Goal: Task Accomplishment & Management: Complete application form

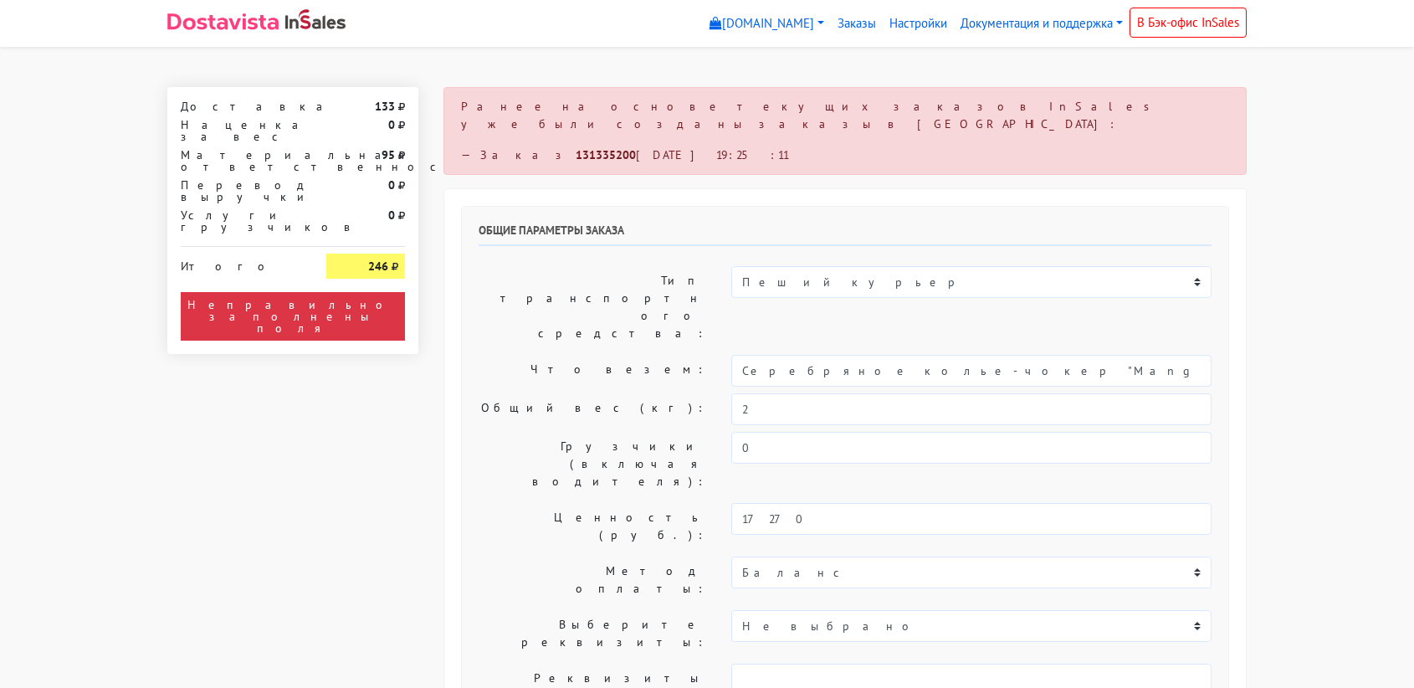
select select "11:00"
select select "21:00"
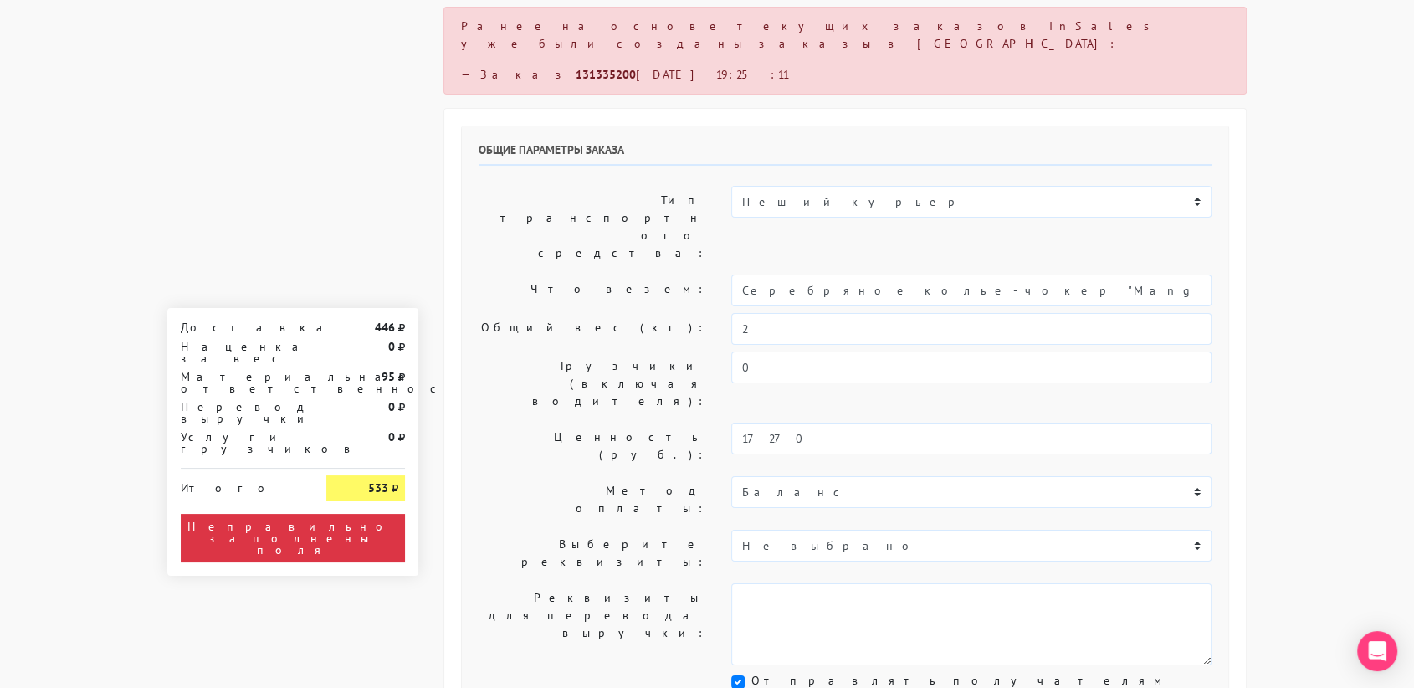
scroll to position [69, 0]
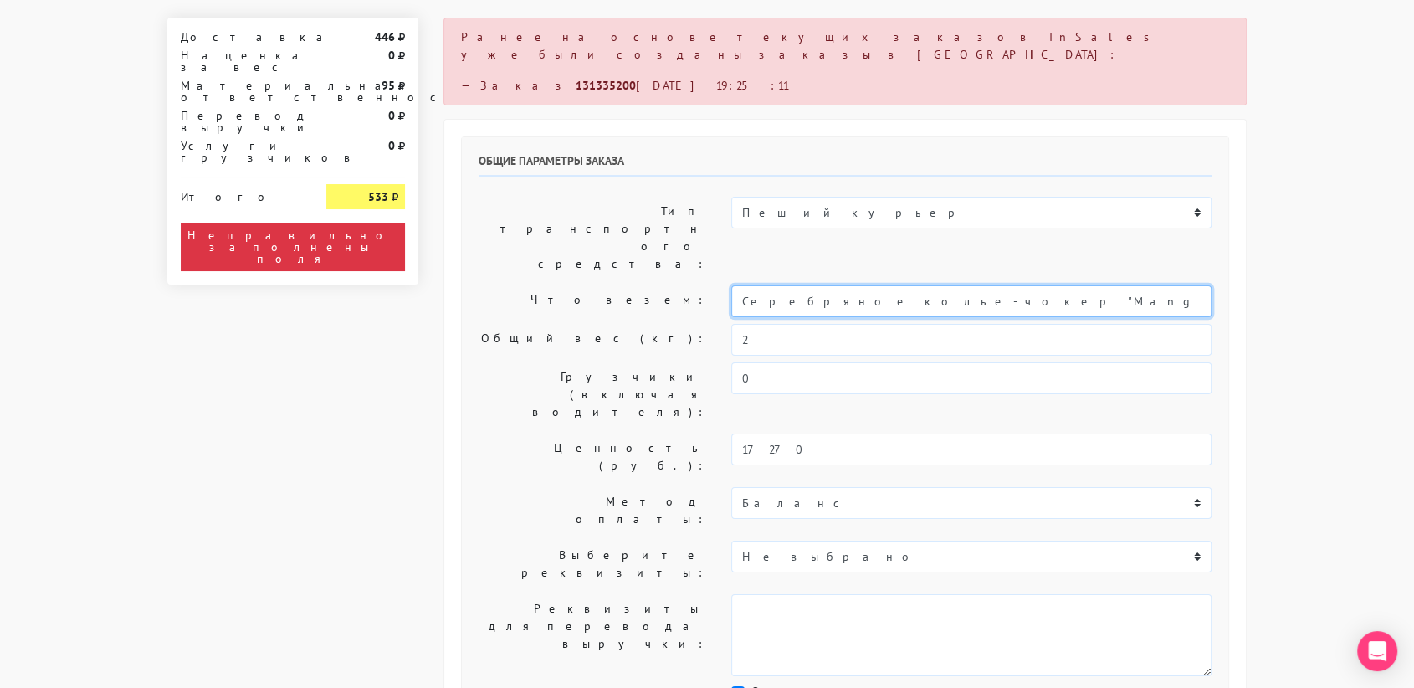
drag, startPoint x: 1044, startPoint y: 243, endPoint x: 702, endPoint y: 248, distance: 342.2
click at [702, 285] on div "Что везем: Серебряное колье-чокер "Mango sticky rice" мини (35-40)" at bounding box center [845, 301] width 758 height 32
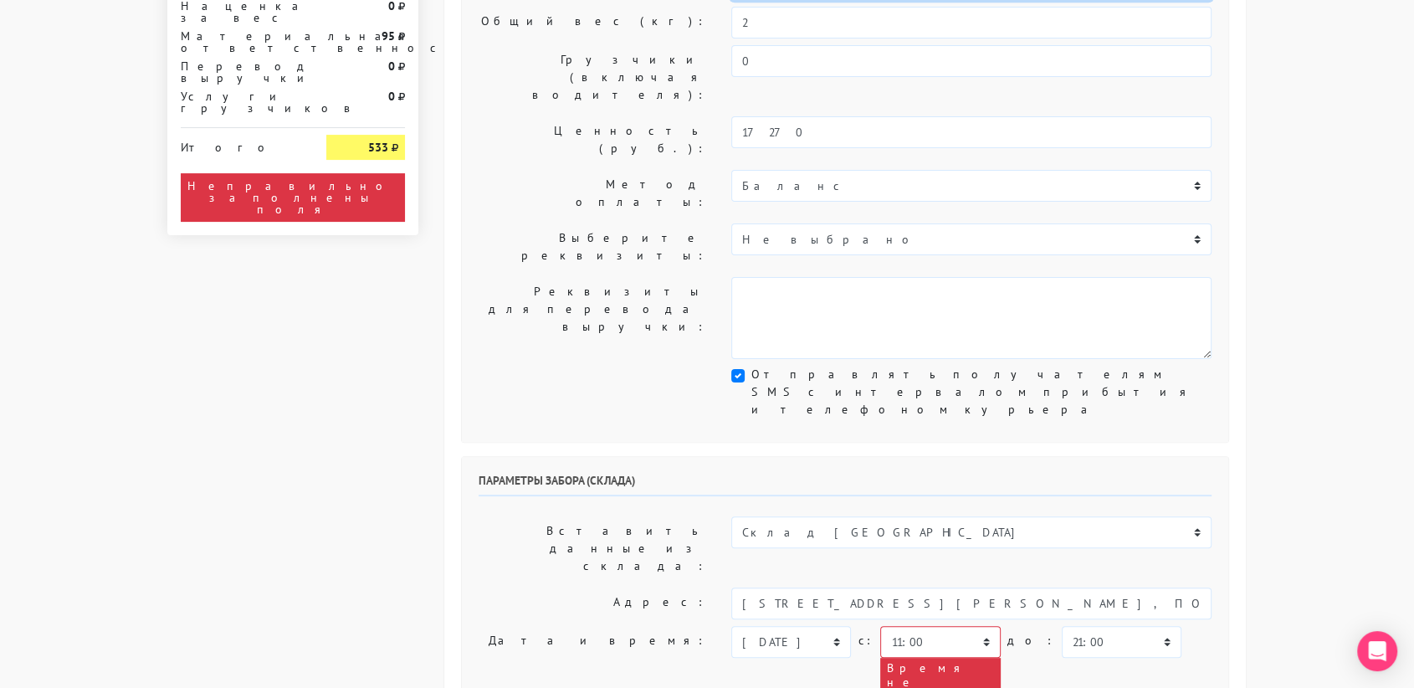
scroll to position [387, 0]
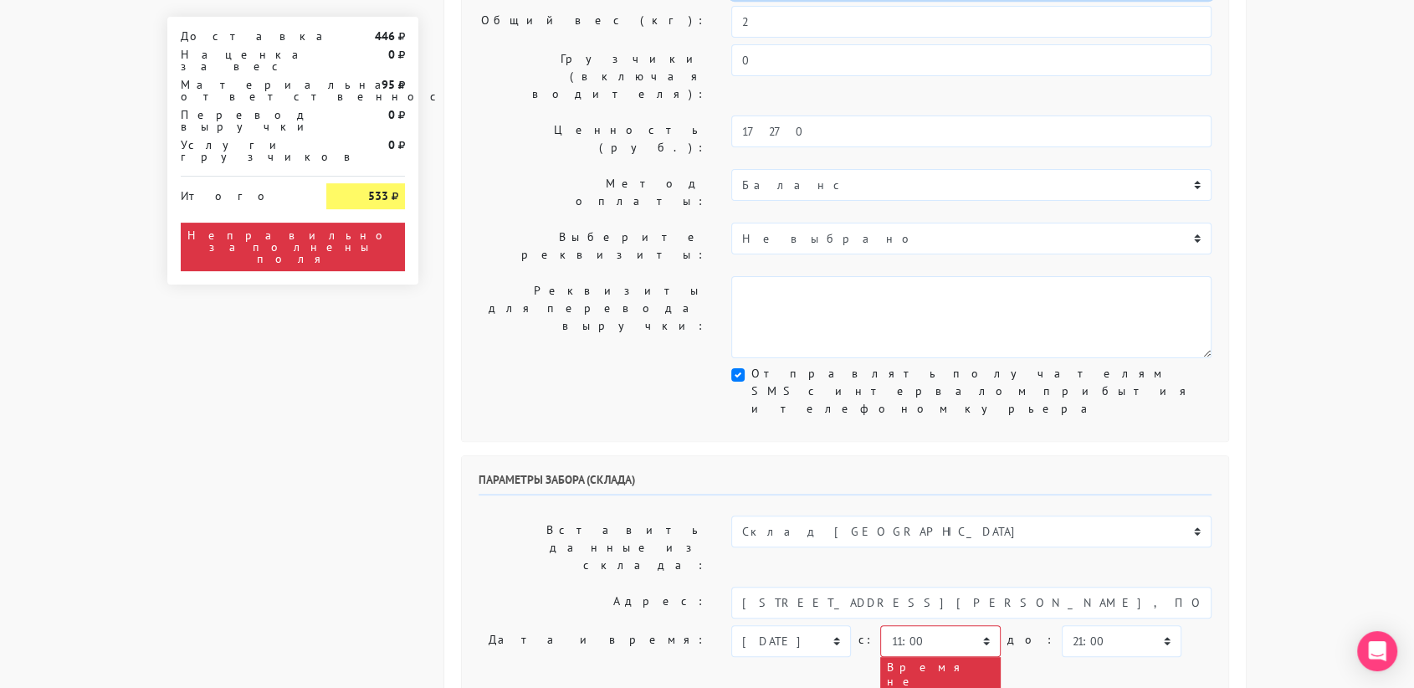
type input "украшение"
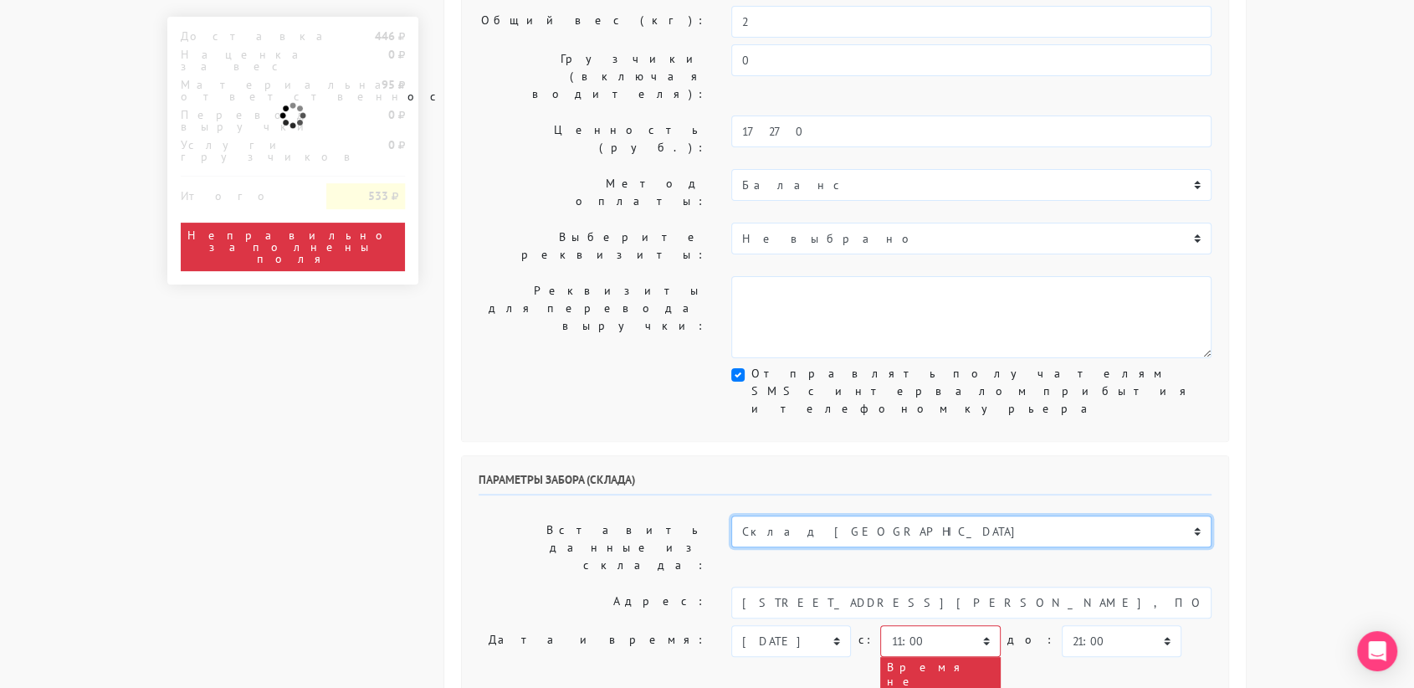
click at [854, 515] on select "Склад [GEOGRAPHIC_DATA] Склад [GEOGRAPHIC_DATA] [GEOGRAPHIC_DATA][PERSON_NAME] …" at bounding box center [971, 531] width 480 height 32
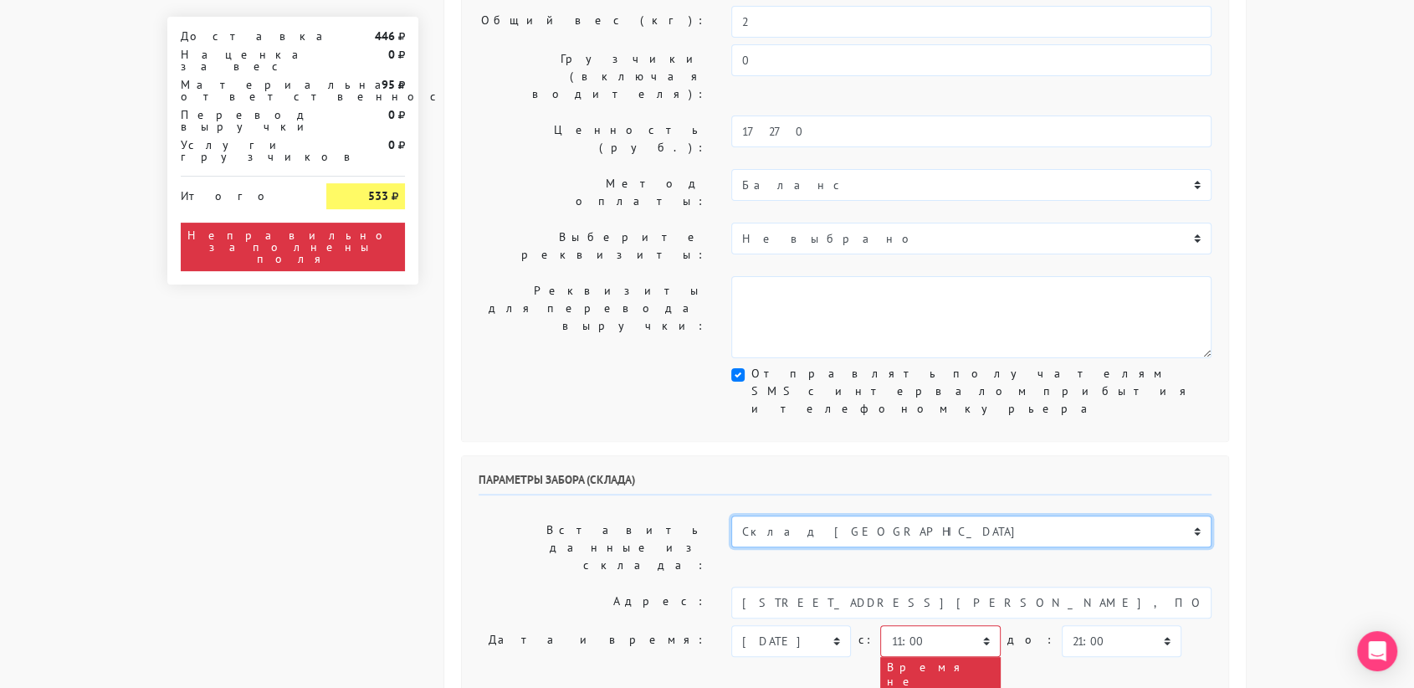
select select "1019"
click at [731, 515] on select "Склад [GEOGRAPHIC_DATA] Склад [GEOGRAPHIC_DATA] [GEOGRAPHIC_DATA][PERSON_NAME] …" at bounding box center [971, 531] width 480 height 32
type input "[STREET_ADDRESS][PERSON_NAME]"
type input "89251806702"
type textarea "Магазин серебряных украшений SBLESKOM (вход со стороны [GEOGRAPHIC_DATA])"
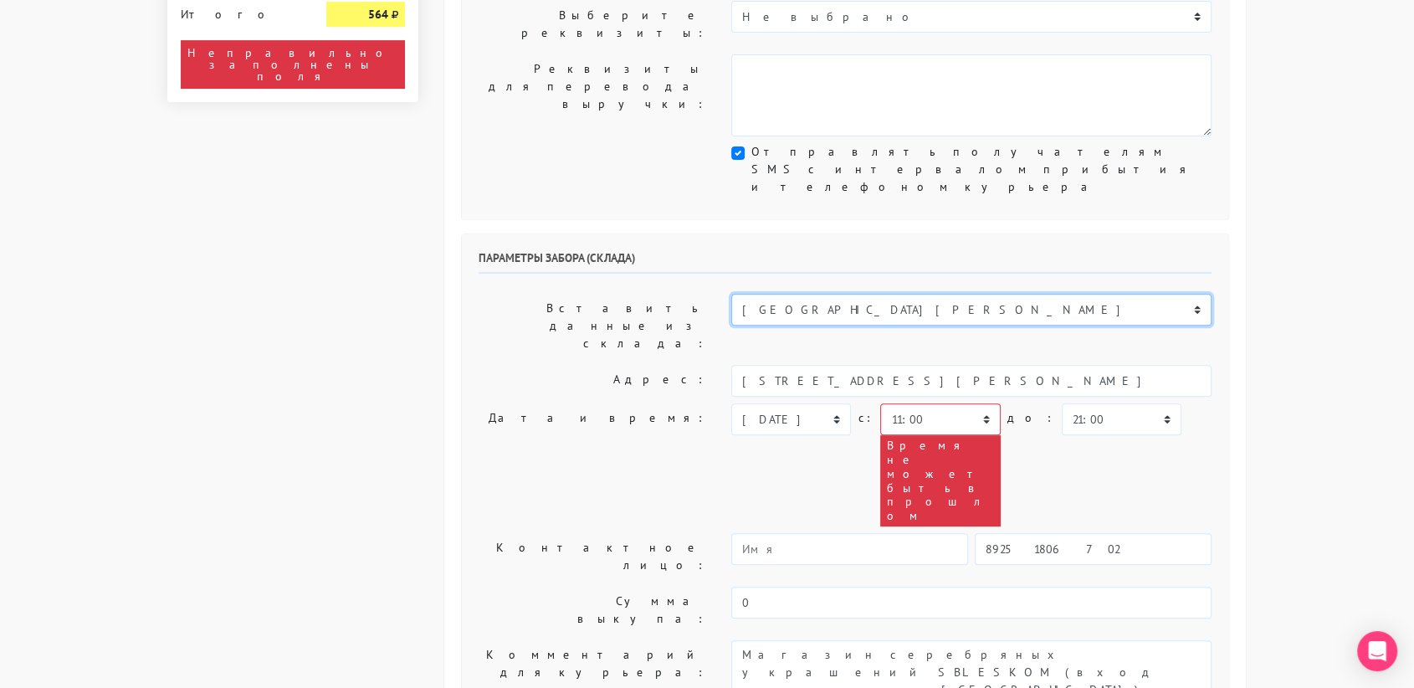
scroll to position [616, 0]
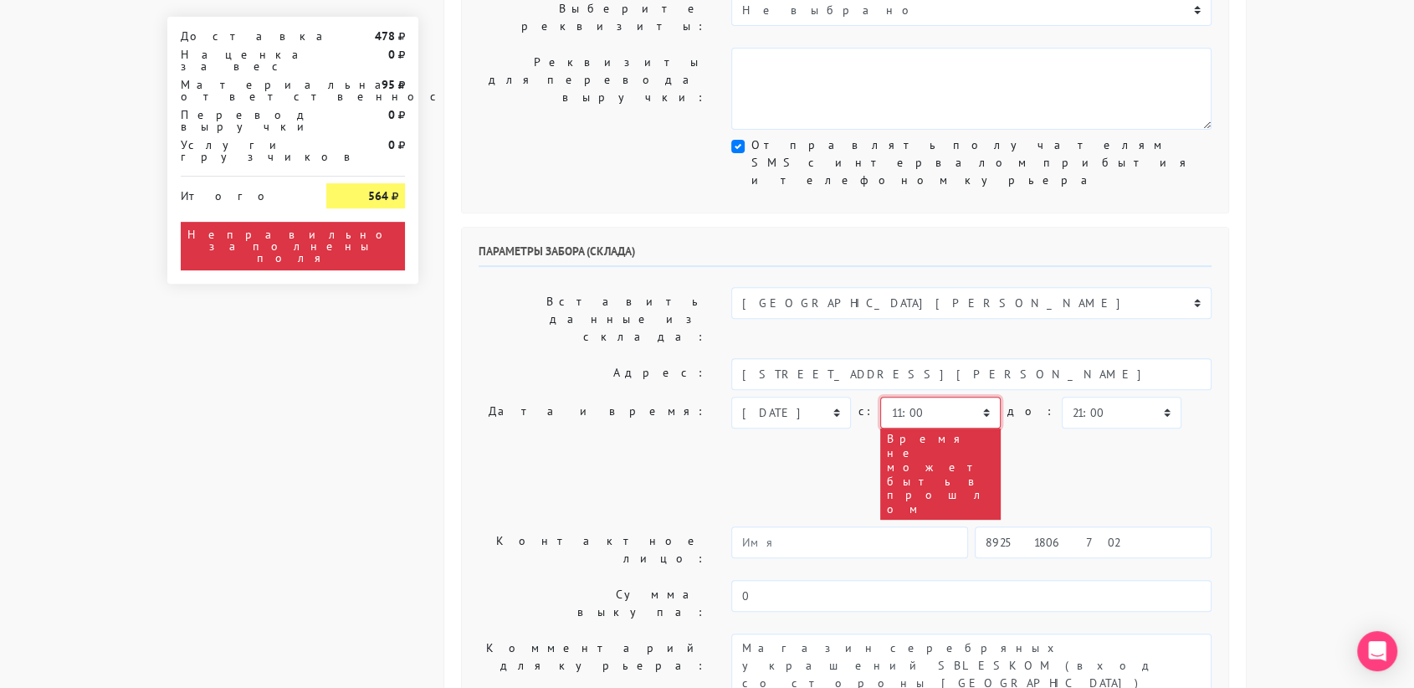
click at [952, 397] on select "00:00 00:30 01:00 01:30 02:00 02:30 03:00 03:30 04:00 04:30 05:00 05:30 06:00 0…" at bounding box center [940, 413] width 120 height 32
select select "17:00"
click at [880, 397] on select "00:00 00:30 01:00 01:30 02:00 02:30 03:00 03:30 04:00 04:30 05:00 05:30 06:00 0…" at bounding box center [940, 413] width 120 height 32
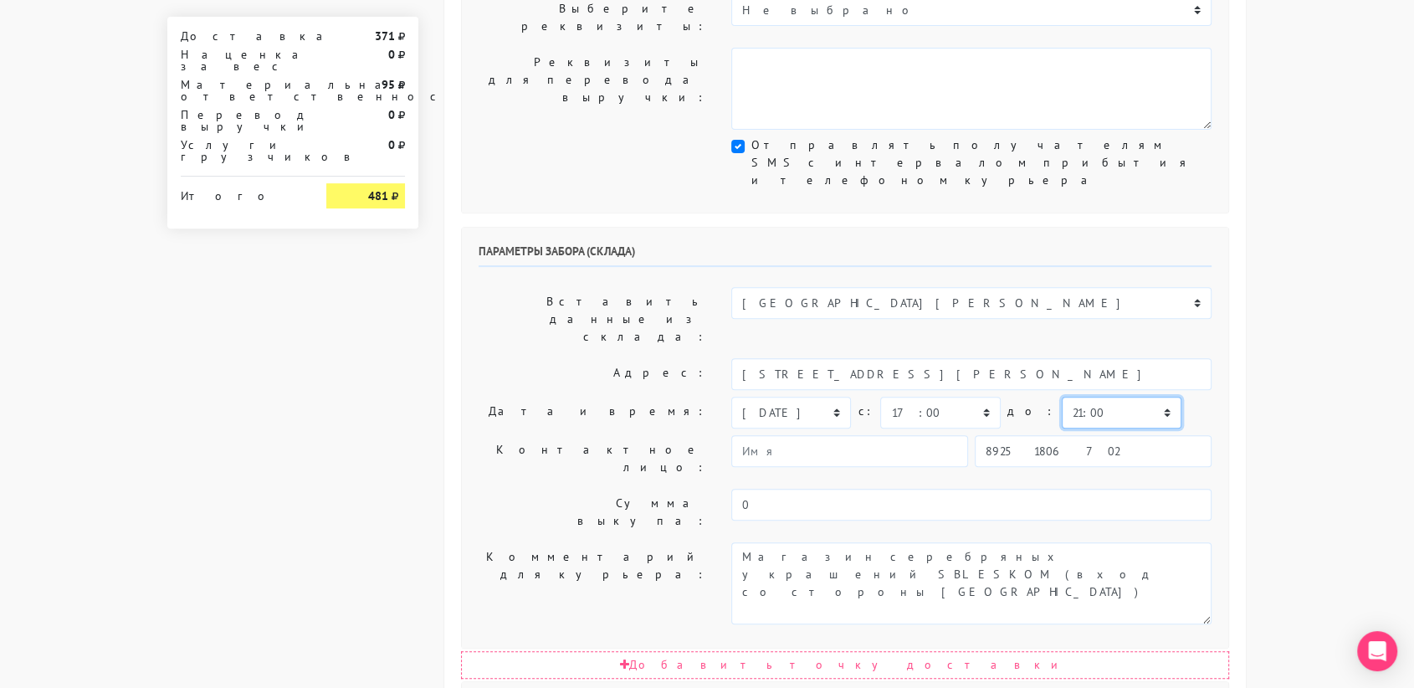
click at [1062, 397] on select "00:00 00:30 01:00 01:30 02:00 02:30 03:00 03:30 04:00 04:30 05:00 05:30 06:00 0…" at bounding box center [1122, 413] width 120 height 32
select select "17:30"
click at [1062, 397] on select "00:00 00:30 01:00 01:30 02:00 02:30 03:00 03:30 04:00 04:30 05:00 05:30 06:00 0…" at bounding box center [1122, 413] width 120 height 32
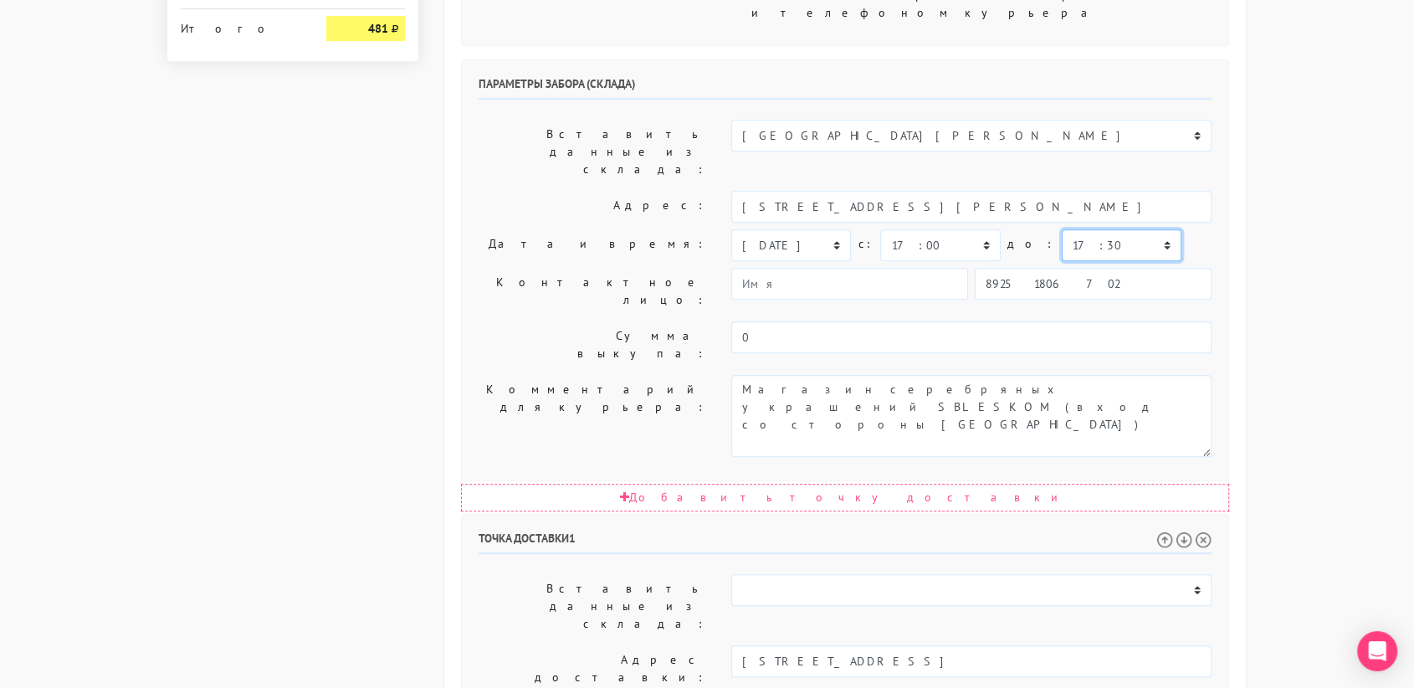
scroll to position [790, 0]
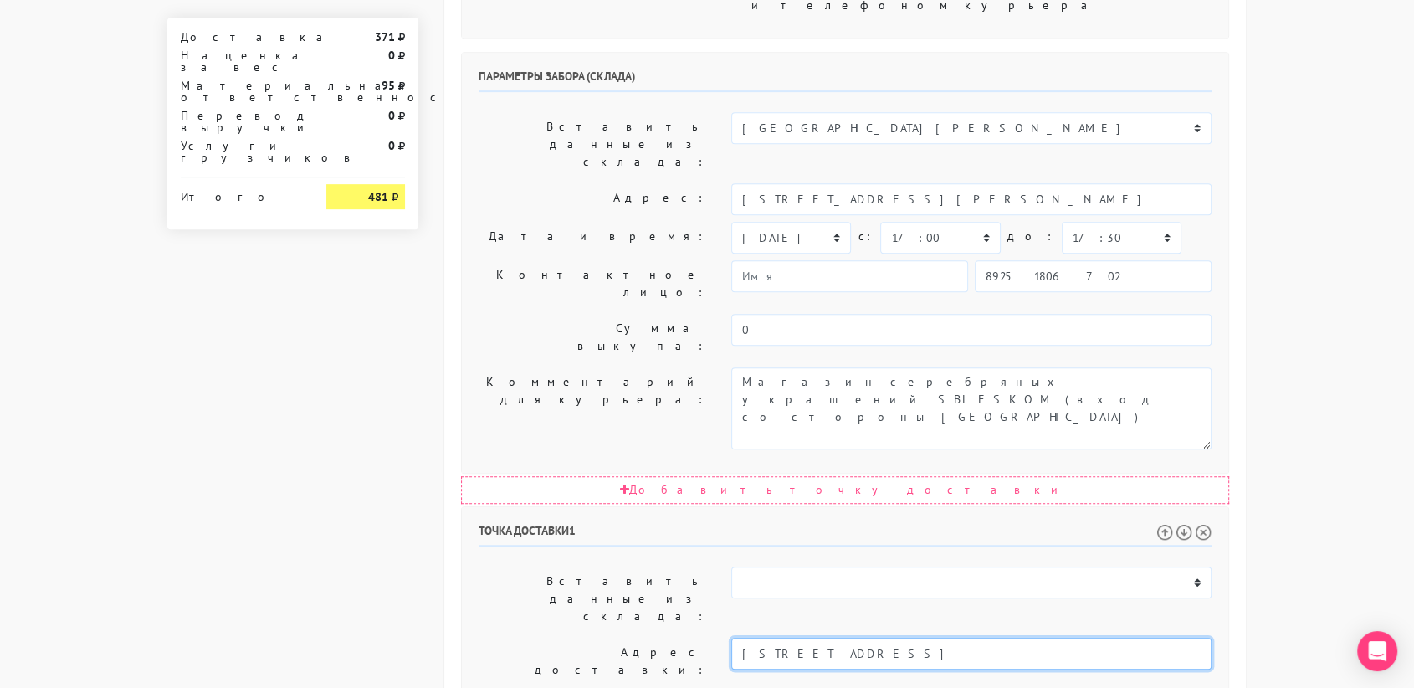
drag, startPoint x: 1072, startPoint y: 378, endPoint x: 879, endPoint y: 379, distance: 192.4
click at [879, 637] on input "[STREET_ADDRESS]" at bounding box center [971, 653] width 480 height 32
type input "[STREET_ADDRESS]"
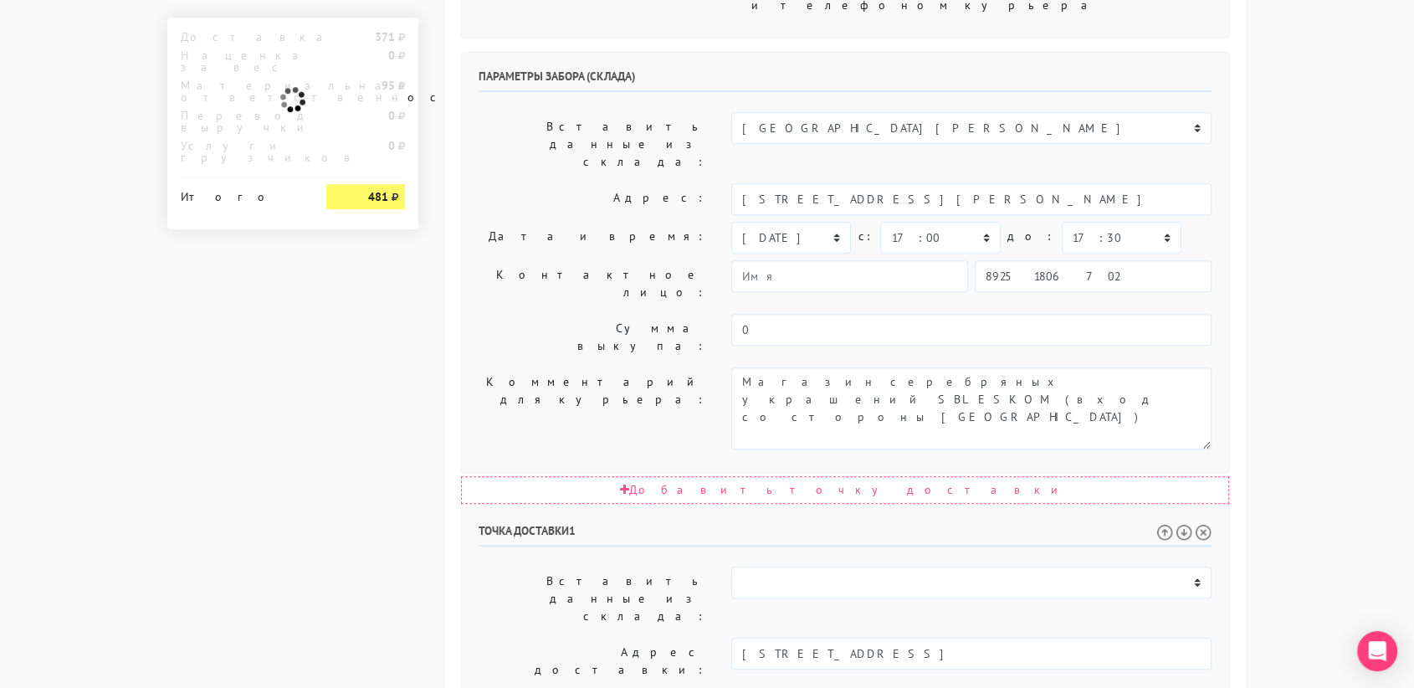
paste textarea "кв.1571, Восточная башня, этаж 43"
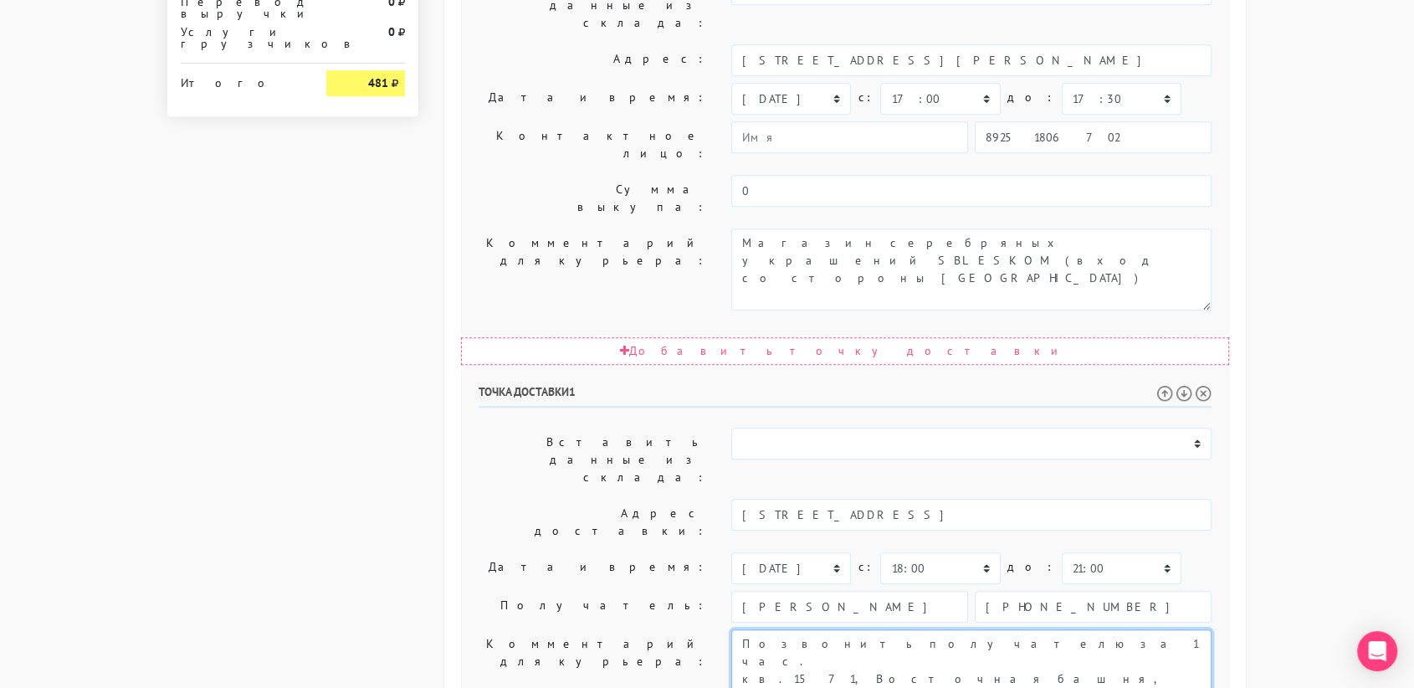
scroll to position [936, 0]
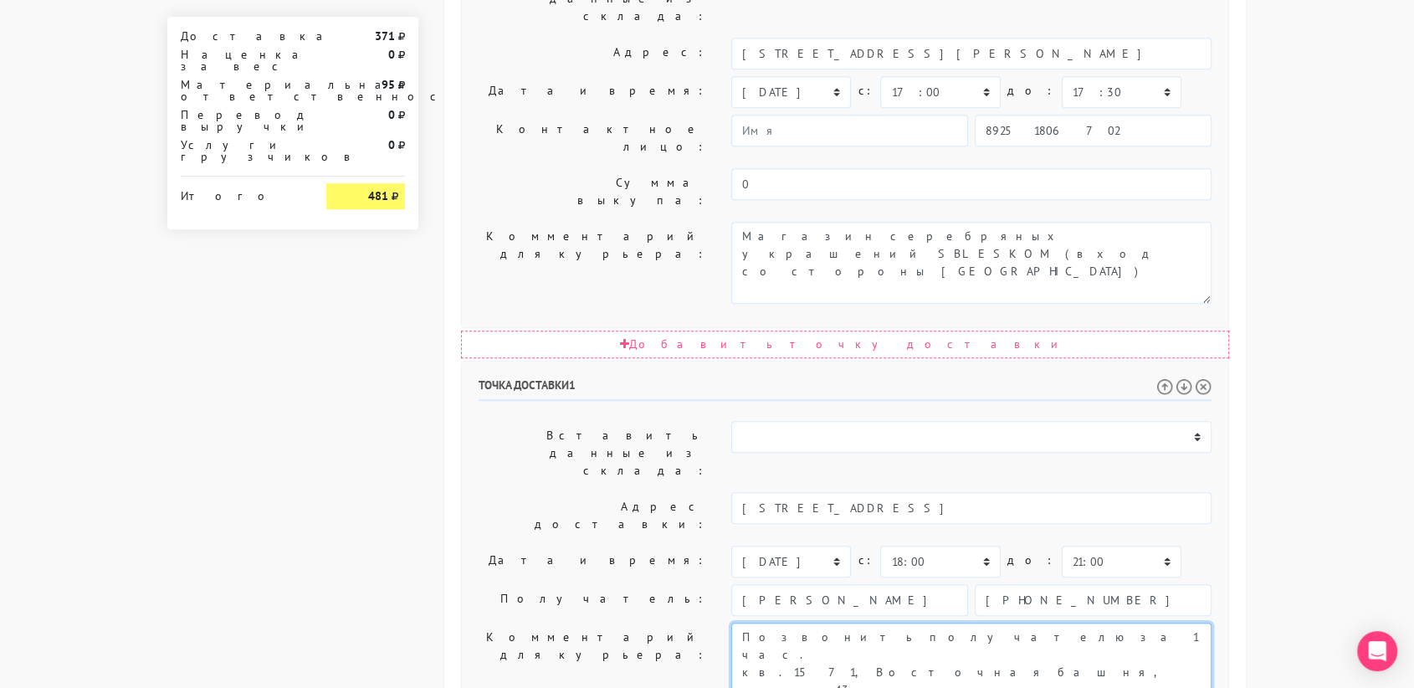
type textarea "Позвонить получателю за 1 час. кв.1571, Восточная башня, этаж 43"
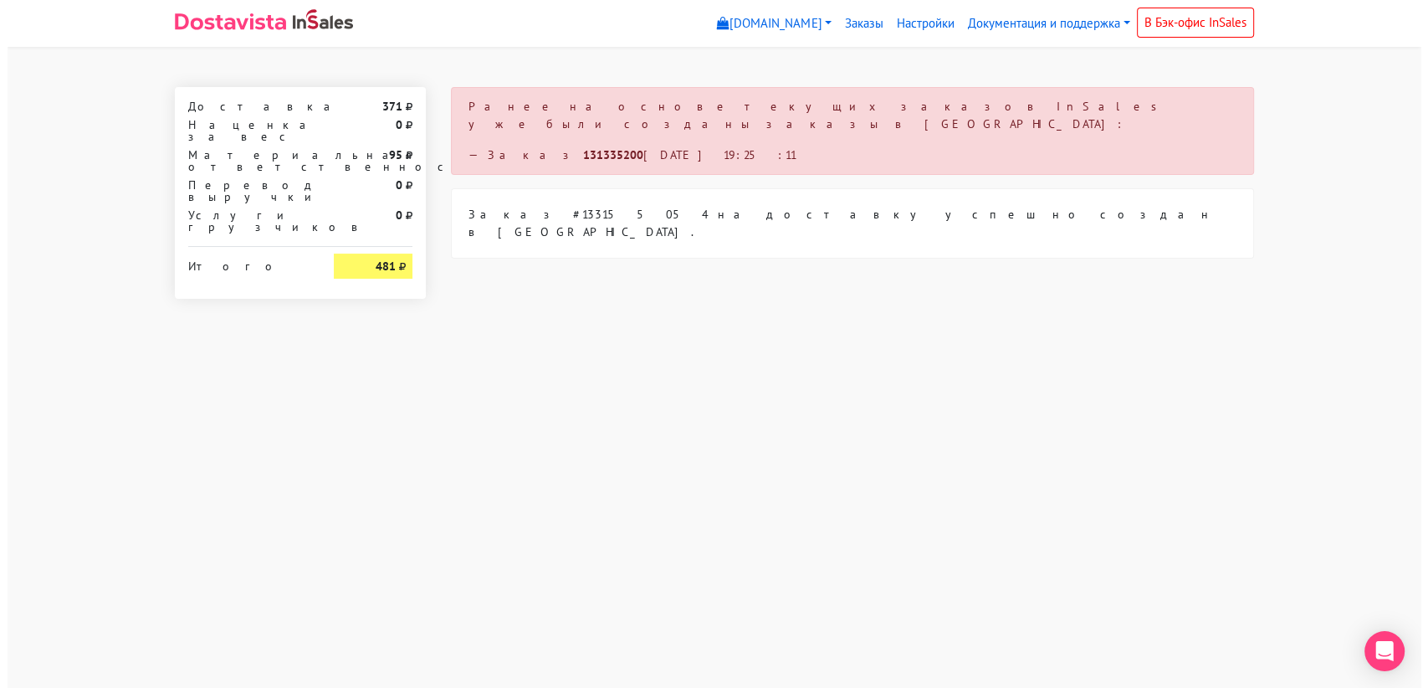
scroll to position [0, 0]
